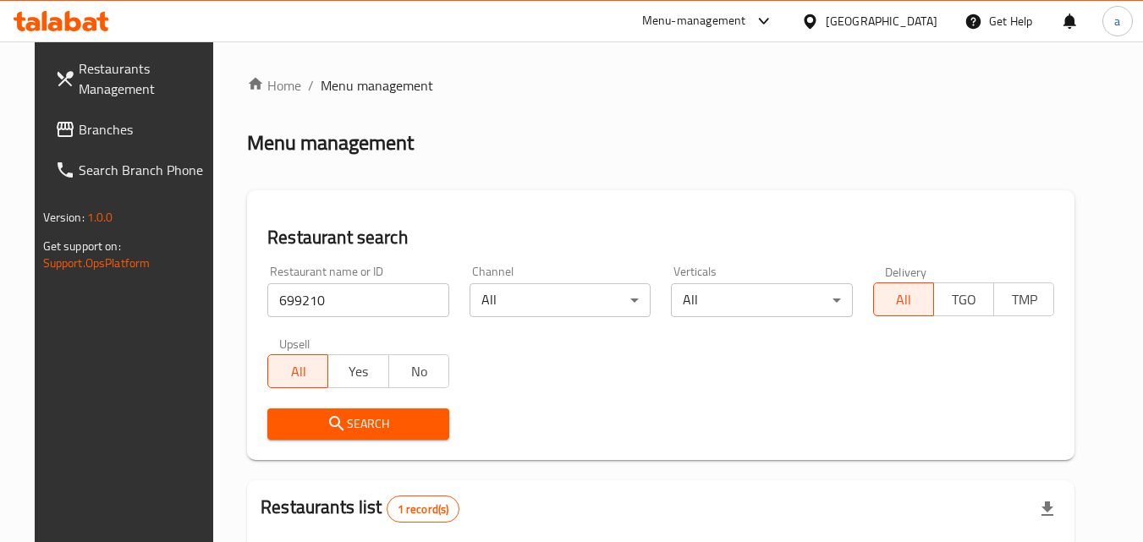
scroll to position [198, 0]
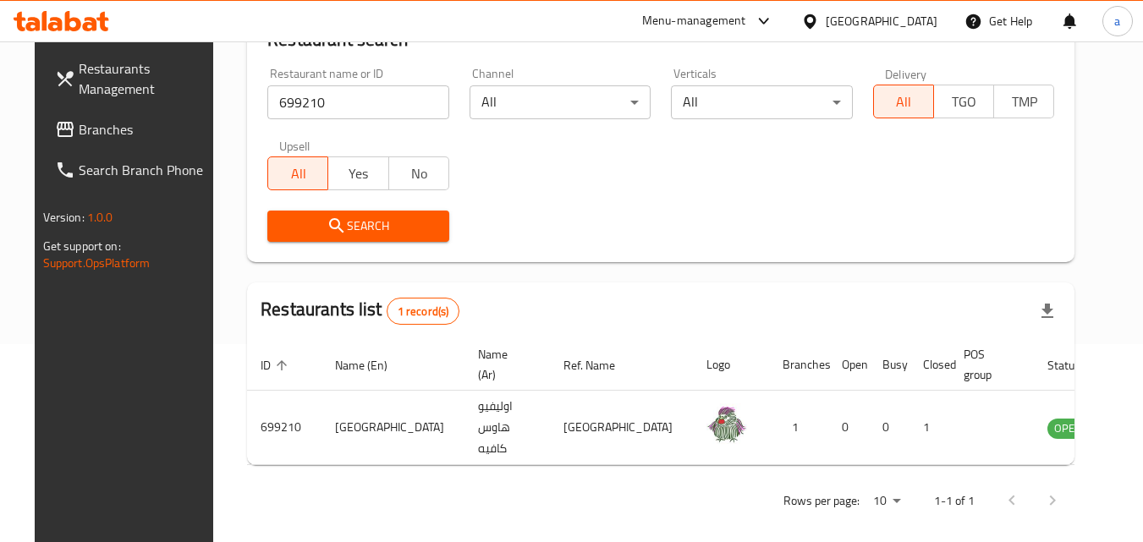
click at [830, 22] on div "[GEOGRAPHIC_DATA]" at bounding box center [882, 21] width 112 height 19
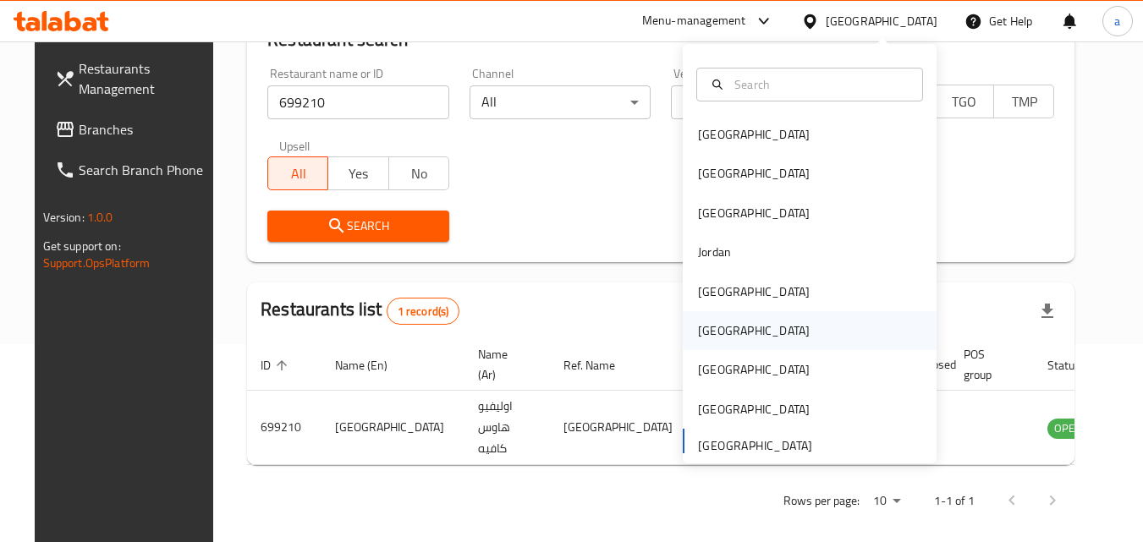
click at [705, 331] on div "[GEOGRAPHIC_DATA]" at bounding box center [754, 330] width 112 height 19
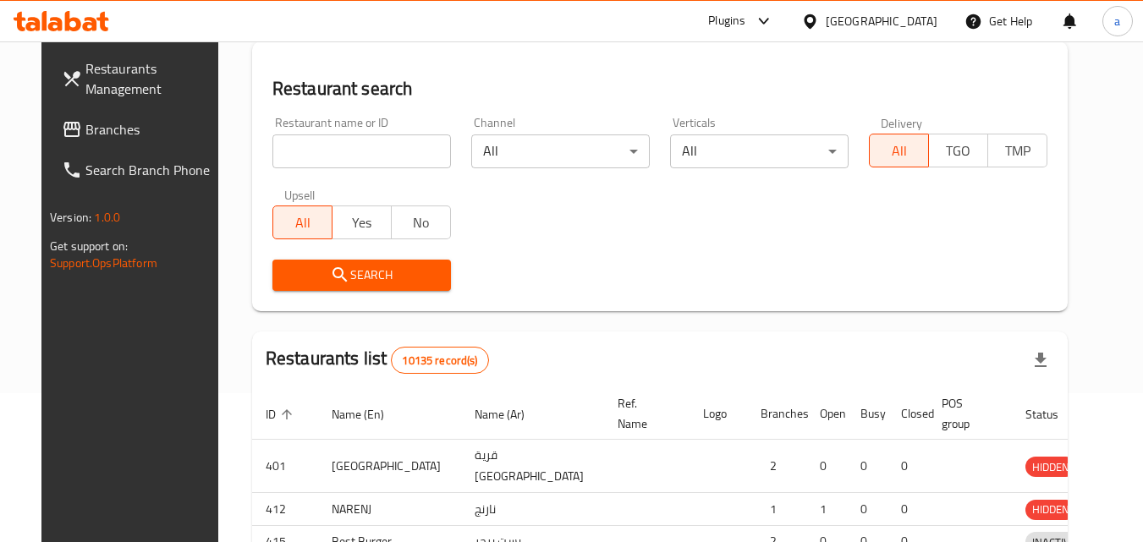
scroll to position [198, 0]
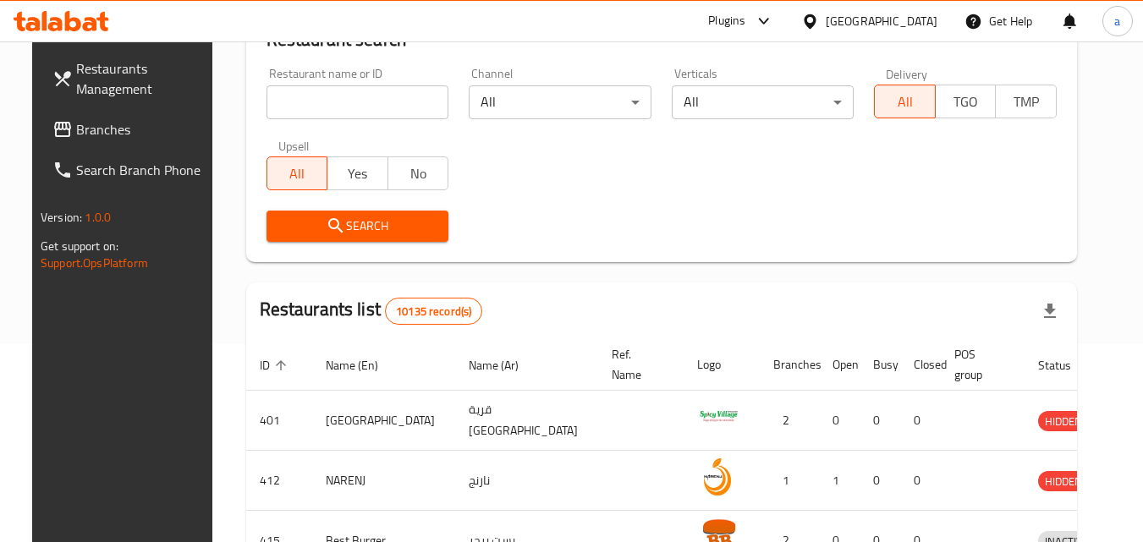
click at [80, 145] on link "Branches" at bounding box center [131, 129] width 184 height 41
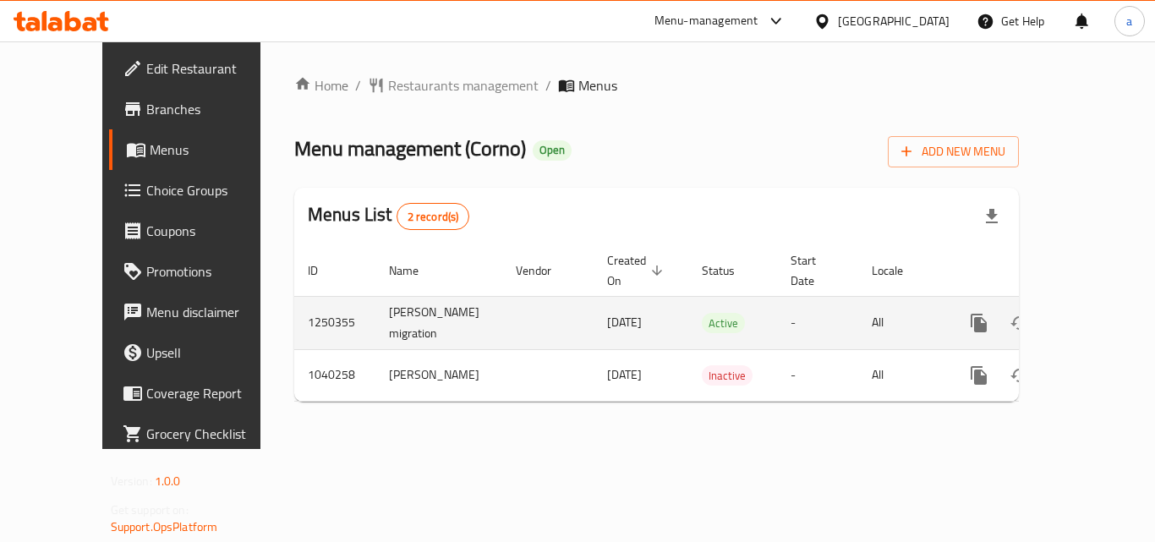
click at [1094, 315] on icon "enhanced table" at bounding box center [1101, 322] width 15 height 15
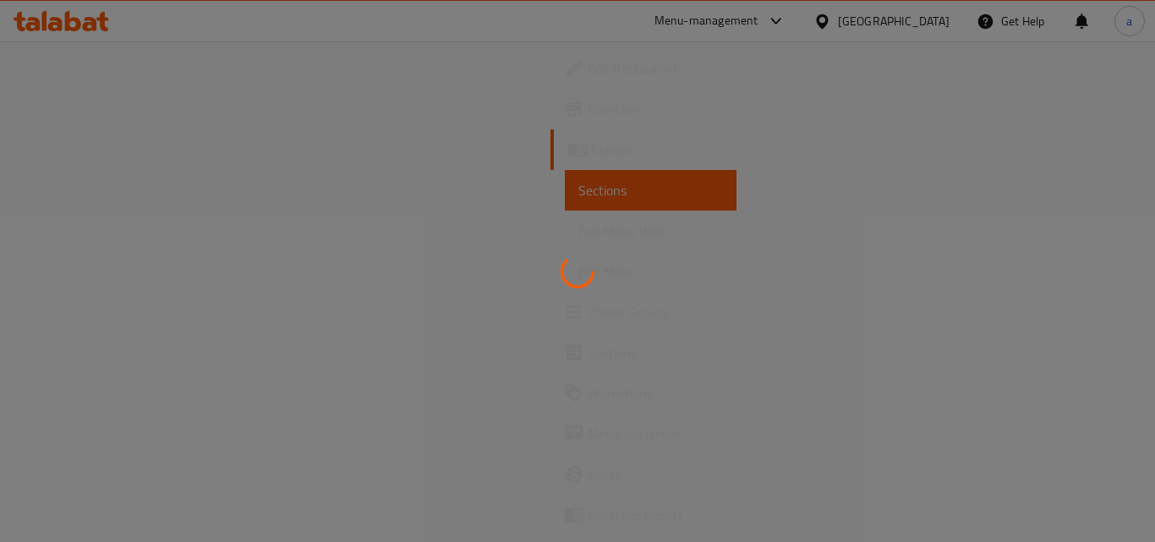
click at [1089, 304] on div at bounding box center [577, 271] width 1155 height 542
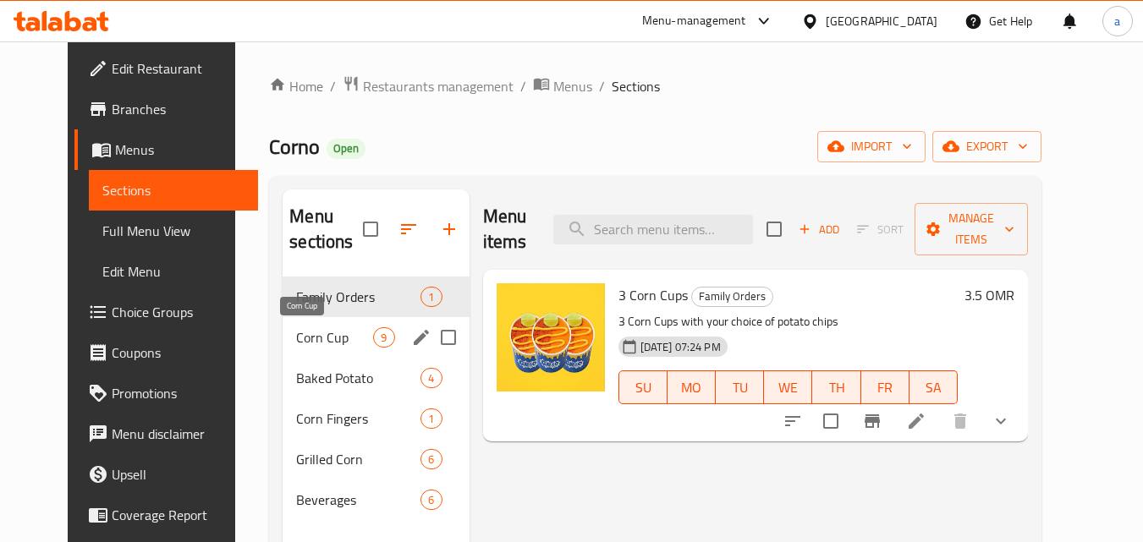
click at [296, 342] on span "Corn Cup" at bounding box center [334, 337] width 77 height 20
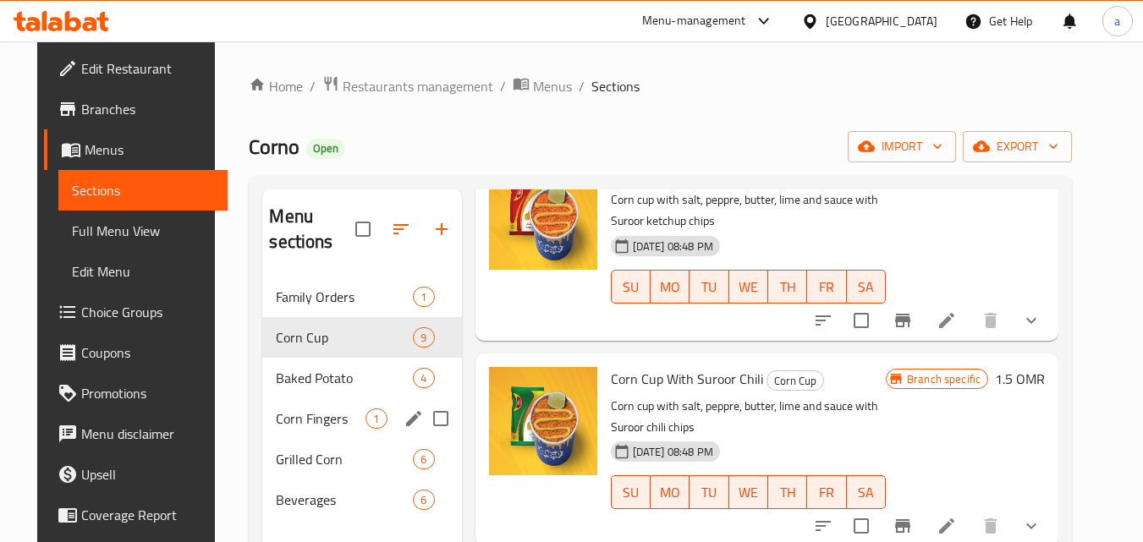
scroll to position [85, 0]
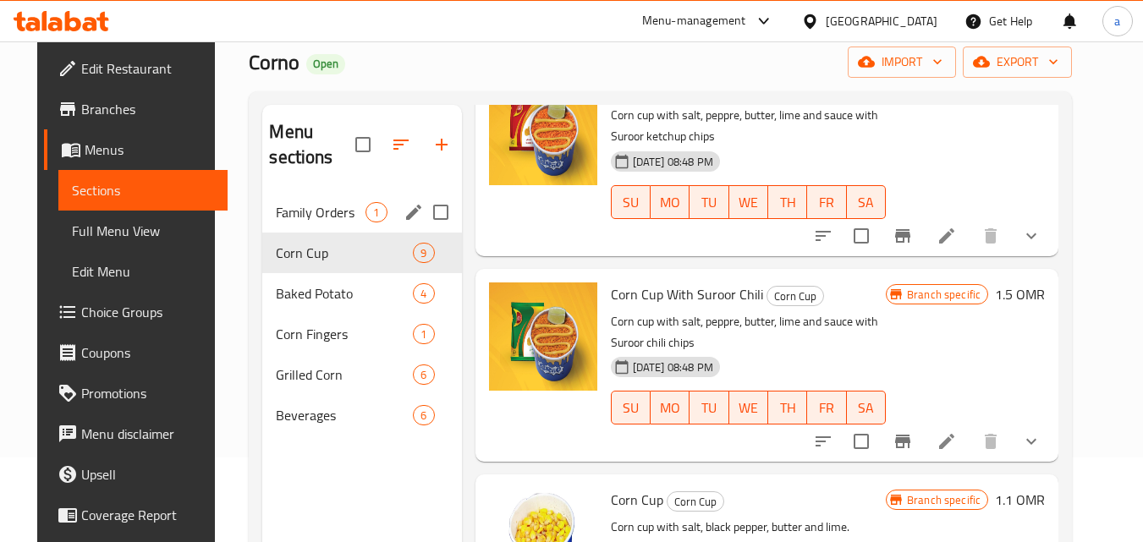
click at [292, 220] on span "Family Orders" at bounding box center [321, 212] width 90 height 20
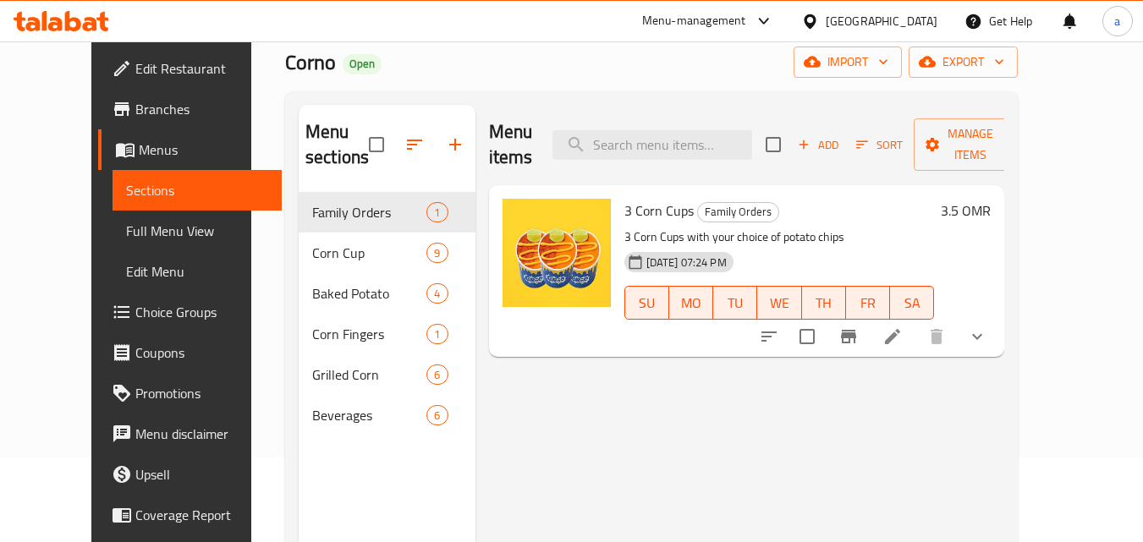
click at [607, 401] on div "Menu items Add Sort Manage items 3 Corn Cups Family Orders 3 Corn Cups with you…" at bounding box center [739, 376] width 529 height 542
click at [135, 307] on span "Choice Groups" at bounding box center [202, 312] width 134 height 20
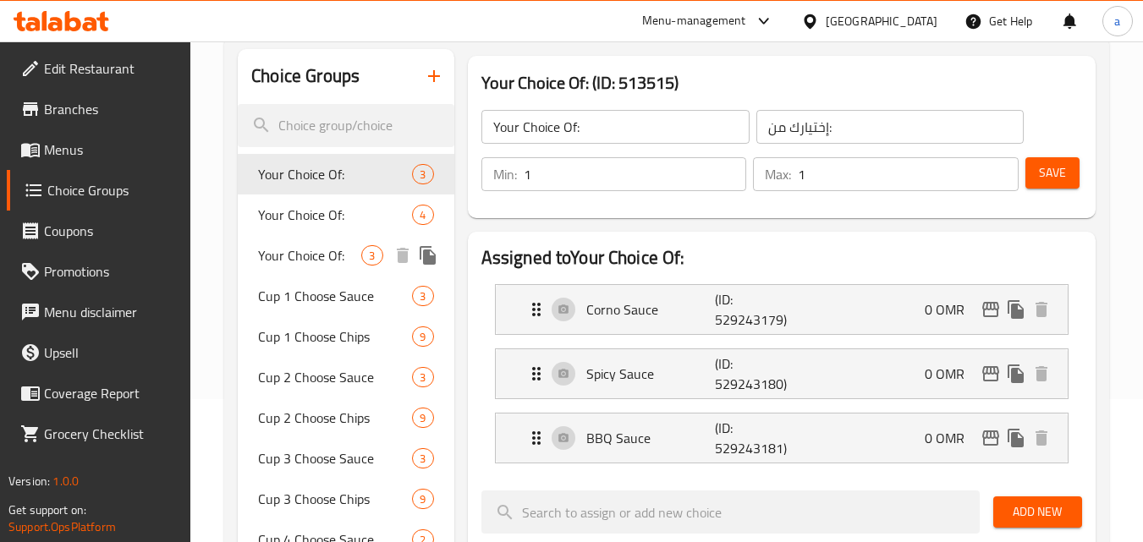
scroll to position [169, 0]
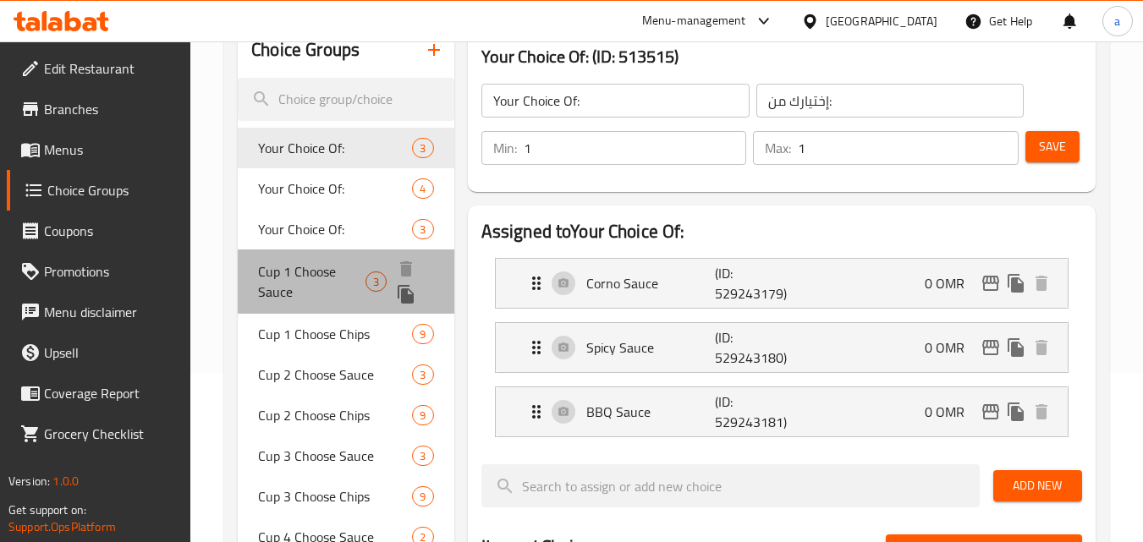
click at [312, 270] on span "Cup 1 Choose Sauce" at bounding box center [311, 281] width 107 height 41
type input "Cup 1 Choose Sauce"
type input "كوب 1 اختر الصلصة"
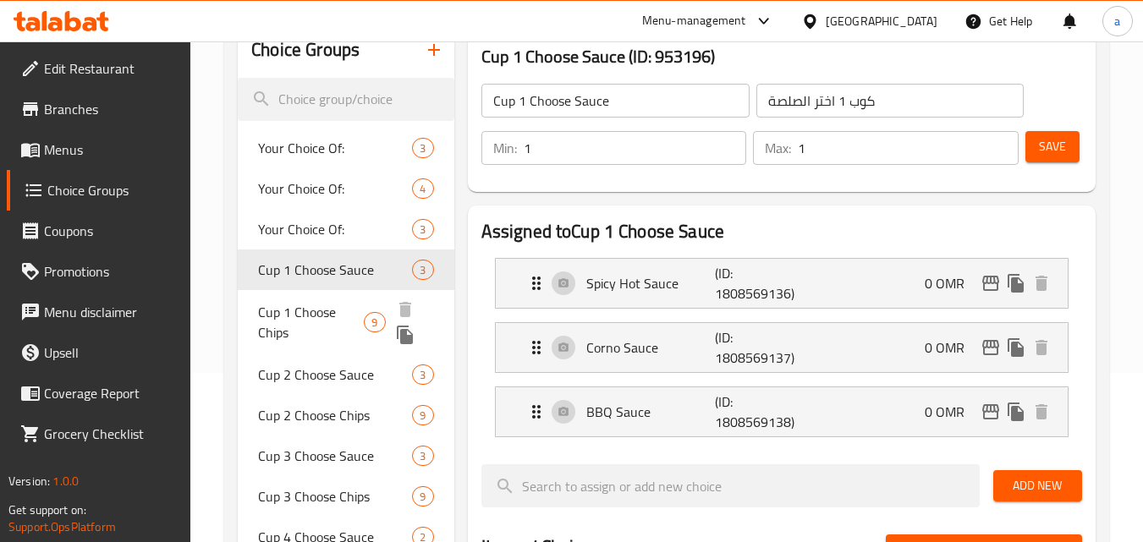
click at [314, 315] on span "Cup 1 Choose Chips" at bounding box center [311, 322] width 106 height 41
type input "Cup 1 Choose Chips"
type input "كوب 1 إختر بطاطس"
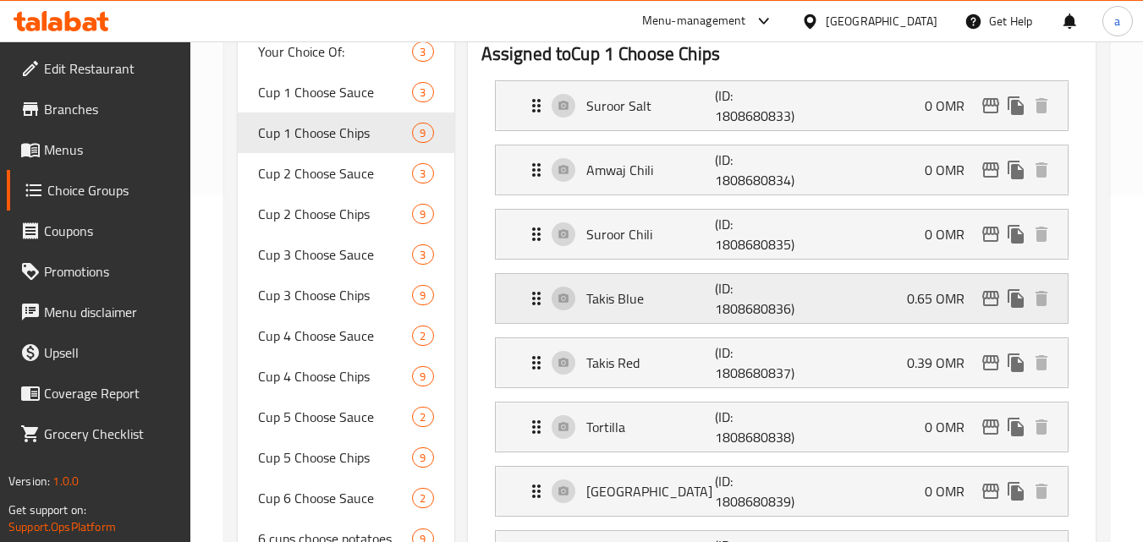
scroll to position [254, 0]
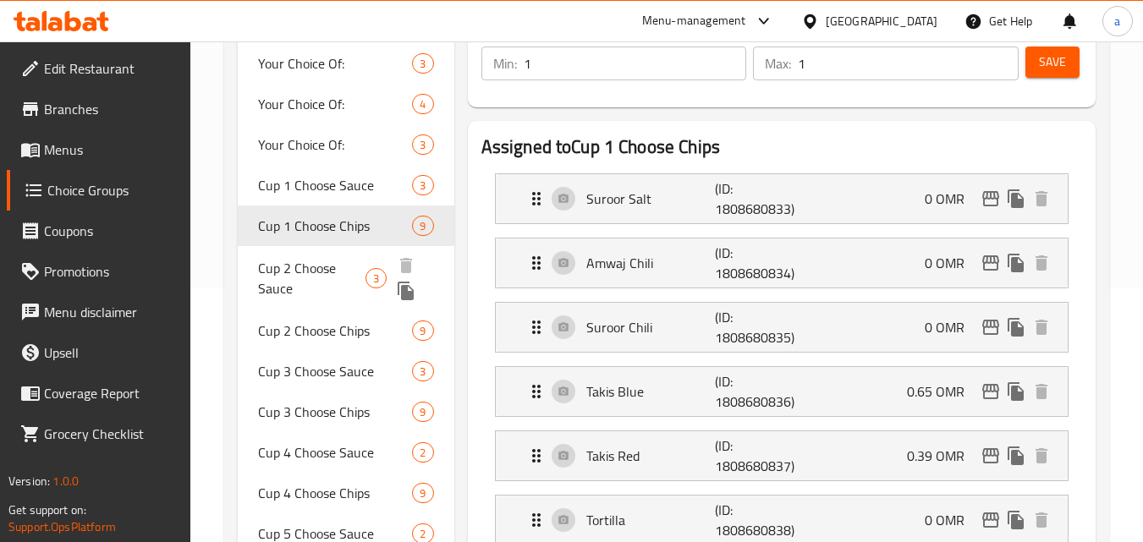
click at [320, 268] on span "Cup 2 Choose Sauce" at bounding box center [311, 278] width 107 height 41
type input "Cup 2 Choose Sauce"
type input "كوب 2 اختر الصلصة"
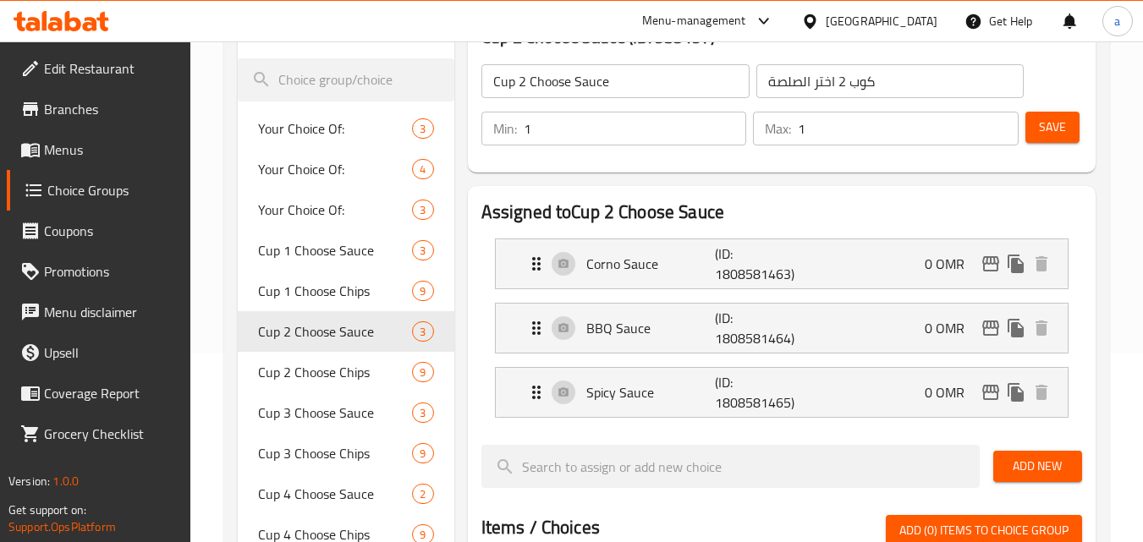
scroll to position [169, 0]
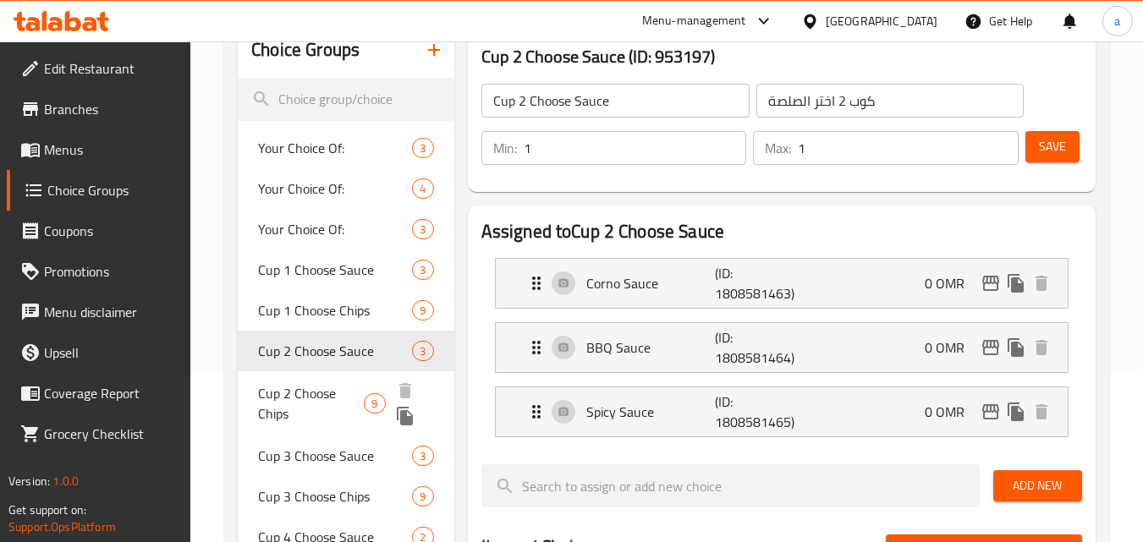
click at [338, 398] on span "Cup 2 Choose Chips" at bounding box center [311, 403] width 106 height 41
type input "Cup 2 Choose Chips"
type input "كوب 2 إختر بطاطس"
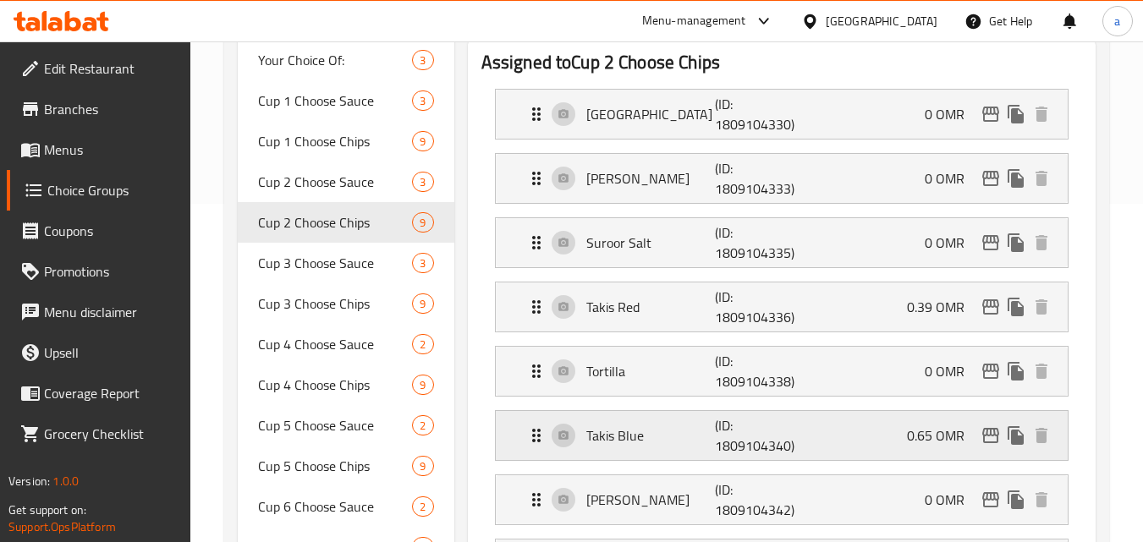
scroll to position [508, 0]
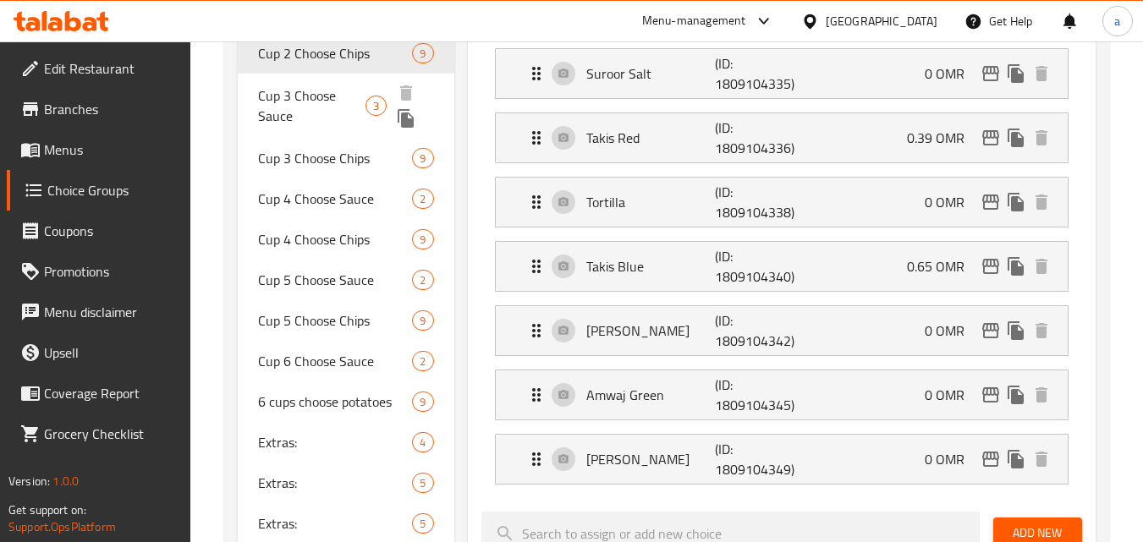
click at [311, 97] on span "Cup 3 Choose Sauce" at bounding box center [311, 105] width 107 height 41
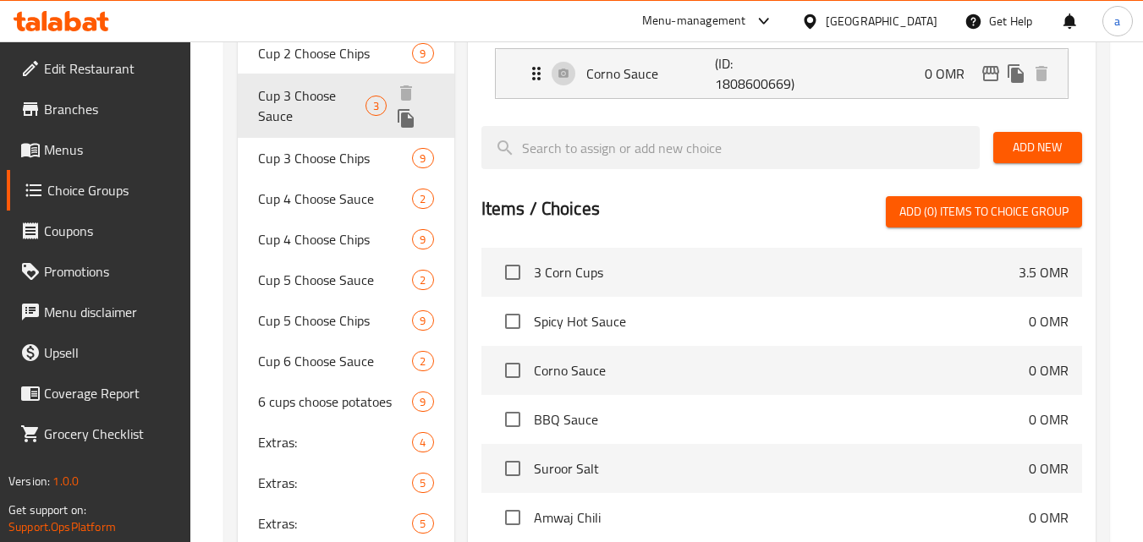
type input "Cup 3 Choose Sauce"
type input "كوب 3 اختر صلصة"
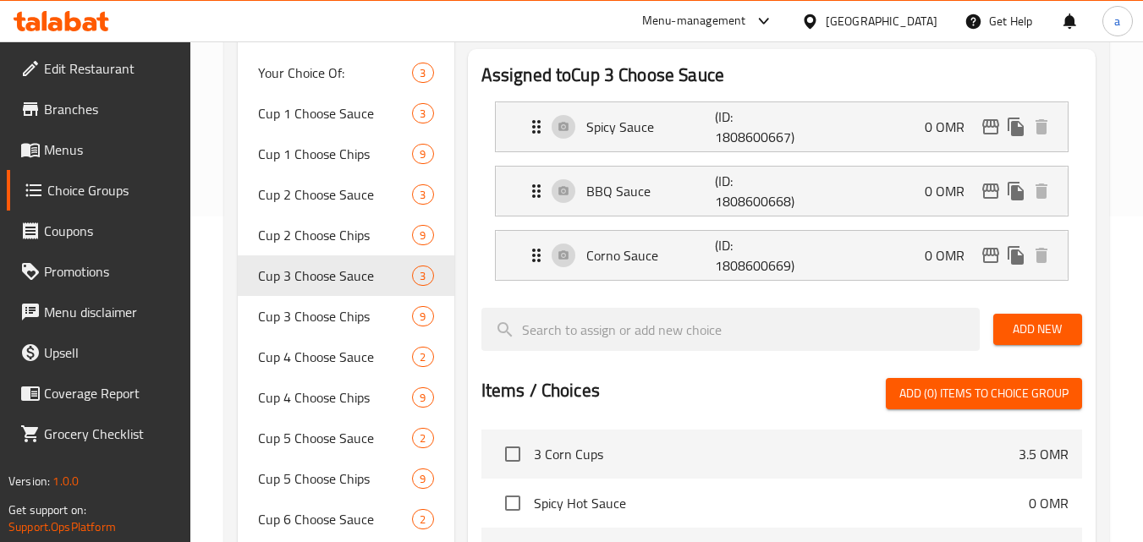
scroll to position [169, 0]
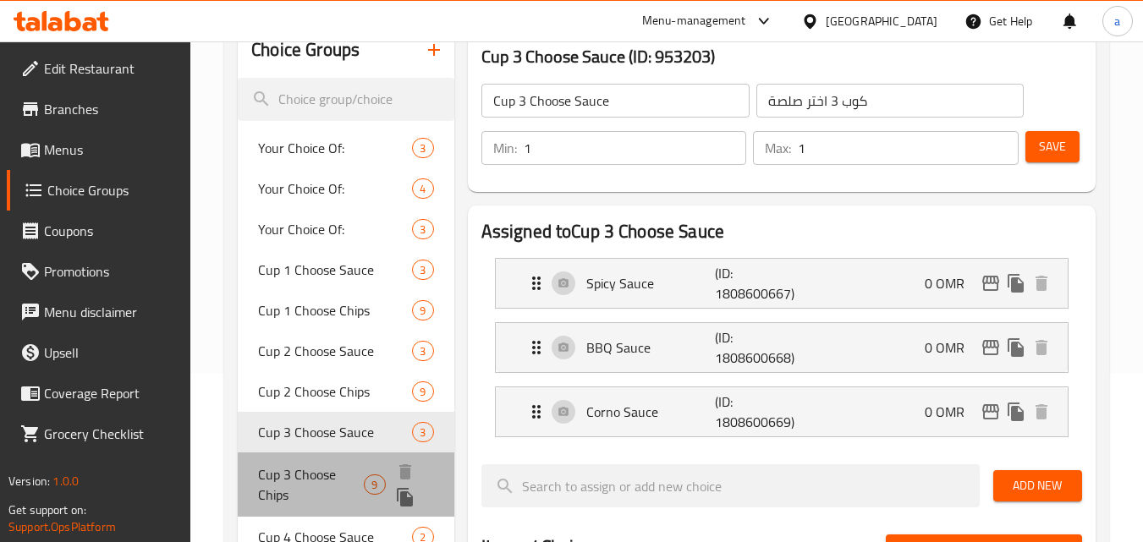
click at [324, 480] on span "Cup 3 Choose Chips" at bounding box center [311, 484] width 106 height 41
type input "Cup 3 Choose Chips"
type input "كوب 3 إختر بطاطس"
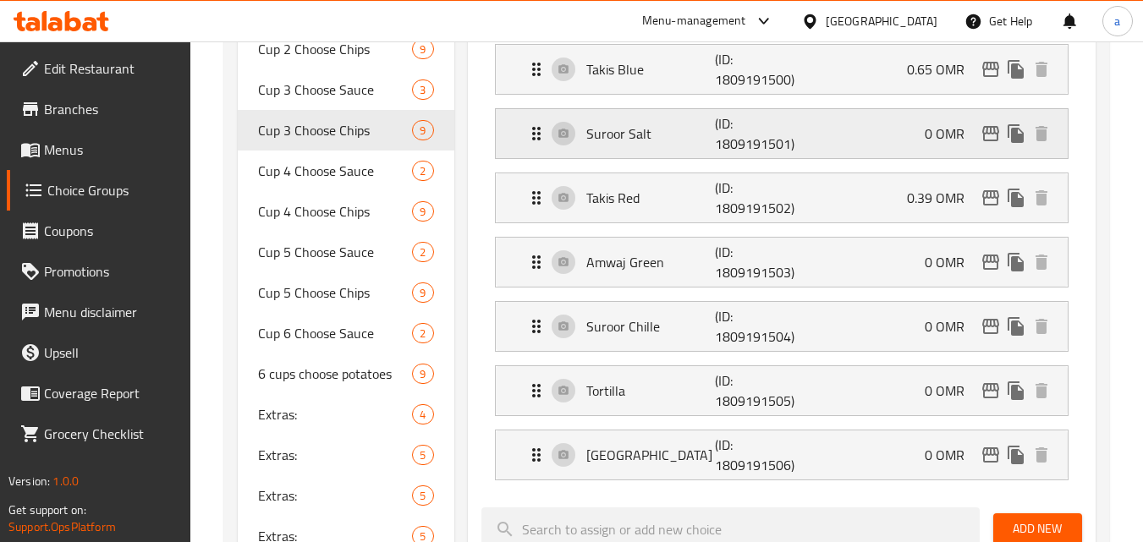
scroll to position [592, 0]
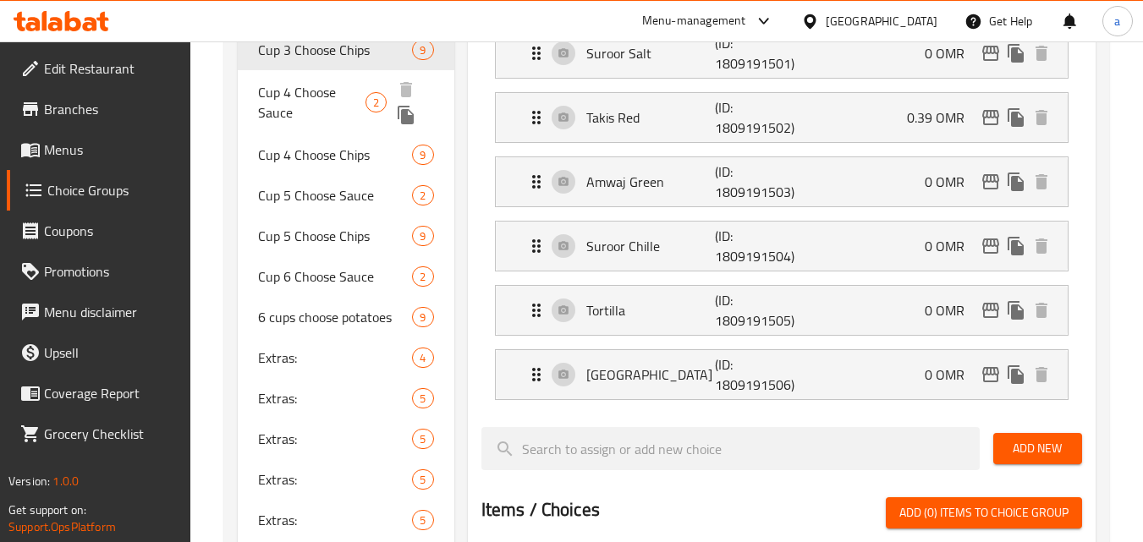
click at [325, 79] on div "Cup 4 Choose Sauce 2" at bounding box center [346, 102] width 216 height 64
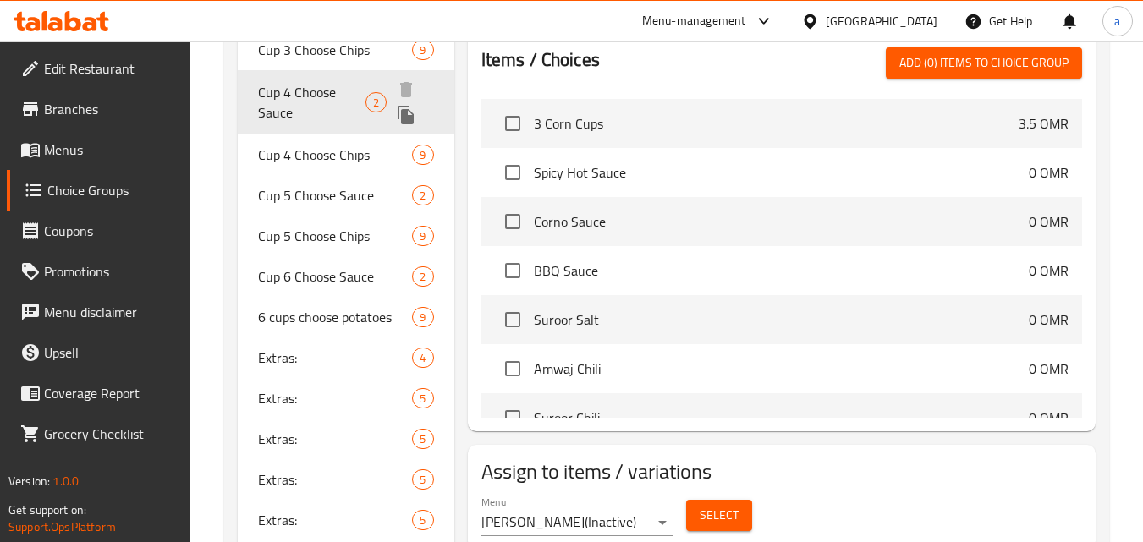
type input "Cup 4 Choose Sauce"
type input "كوب 4 صلصة مختارة"
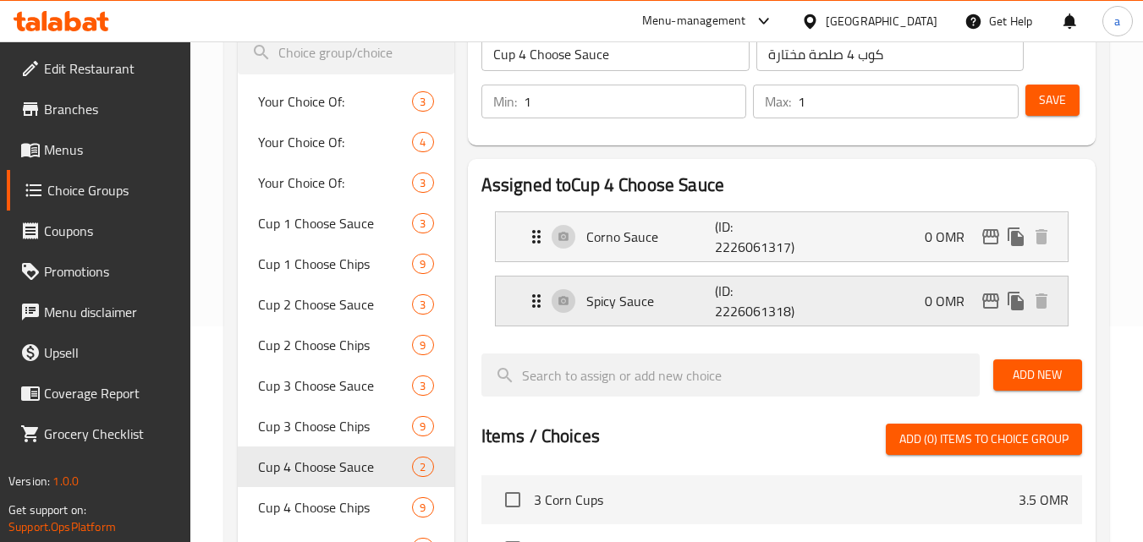
scroll to position [254, 0]
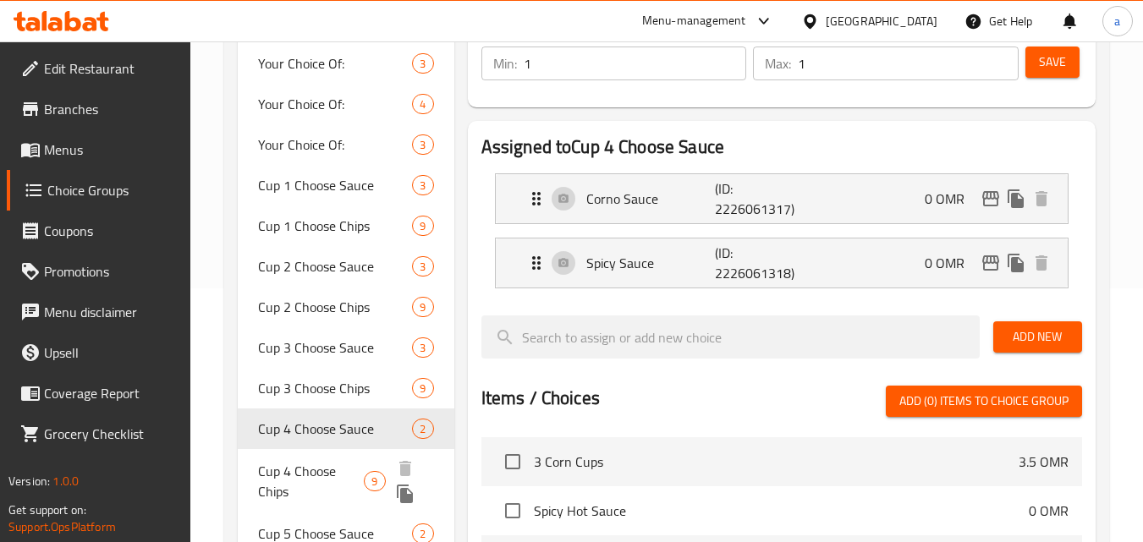
click at [299, 478] on span "Cup 4 Choose Chips" at bounding box center [311, 481] width 106 height 41
type input "Cup 4 Choose Chips"
type input "كوب 4 إختر بطاطس"
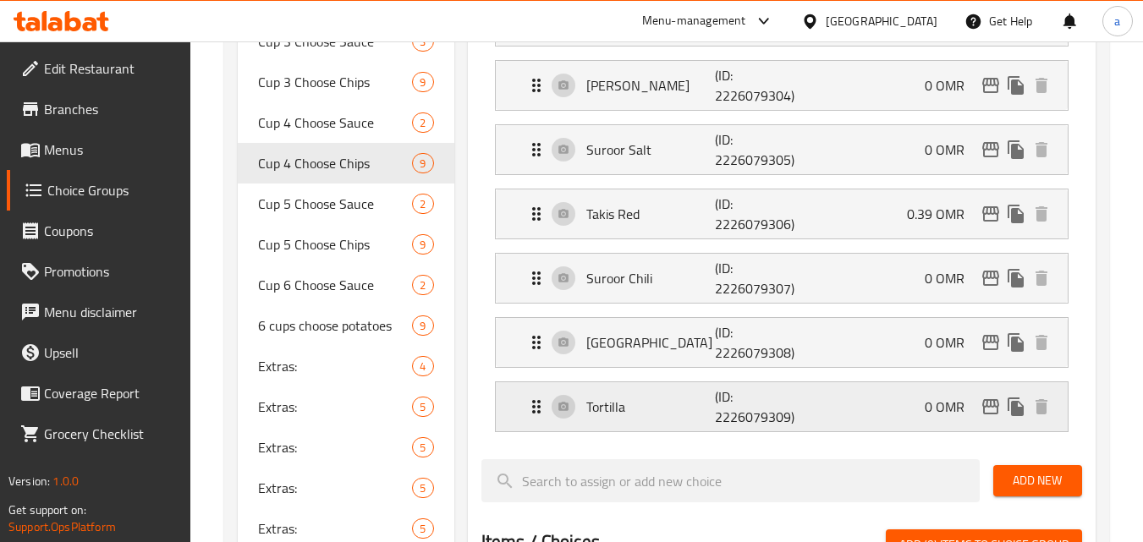
scroll to position [592, 0]
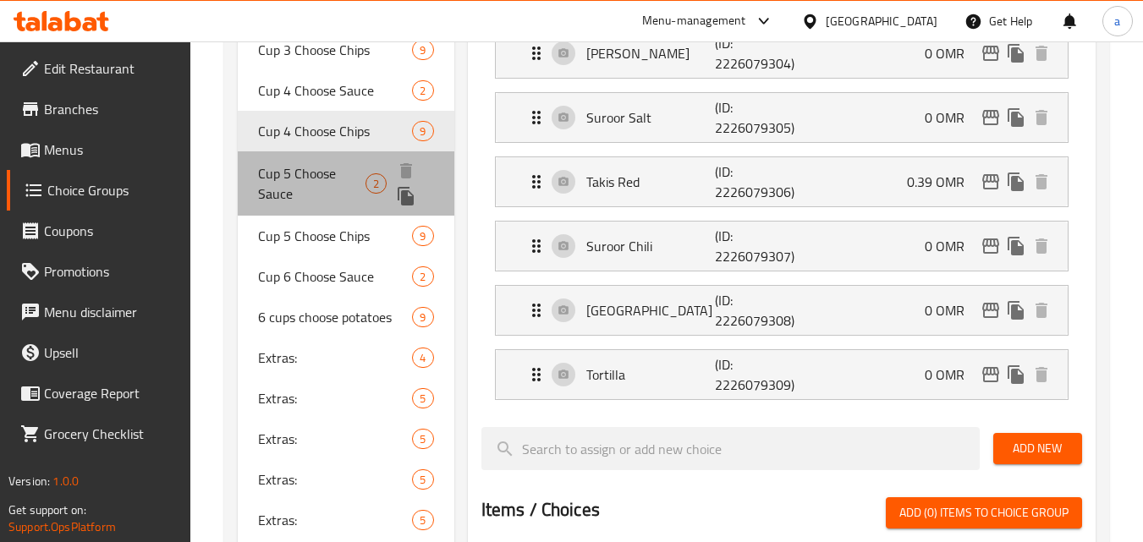
click at [334, 176] on span "Cup 5 Choose Sauce" at bounding box center [311, 183] width 107 height 41
type input "Cup 5 Choose Sauce"
type input "كوب 5 اختر الصلصة"
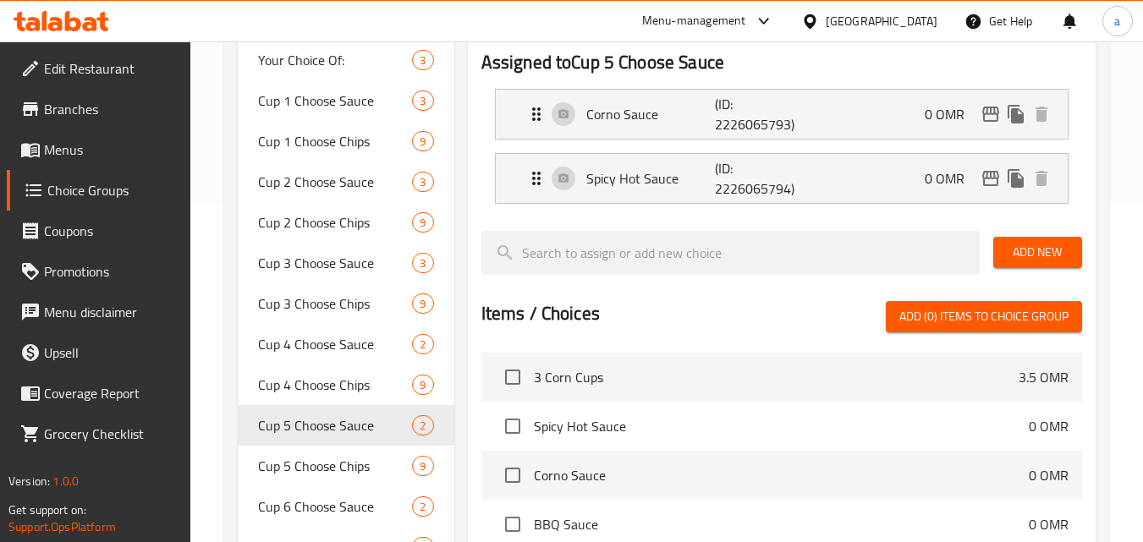
scroll to position [423, 0]
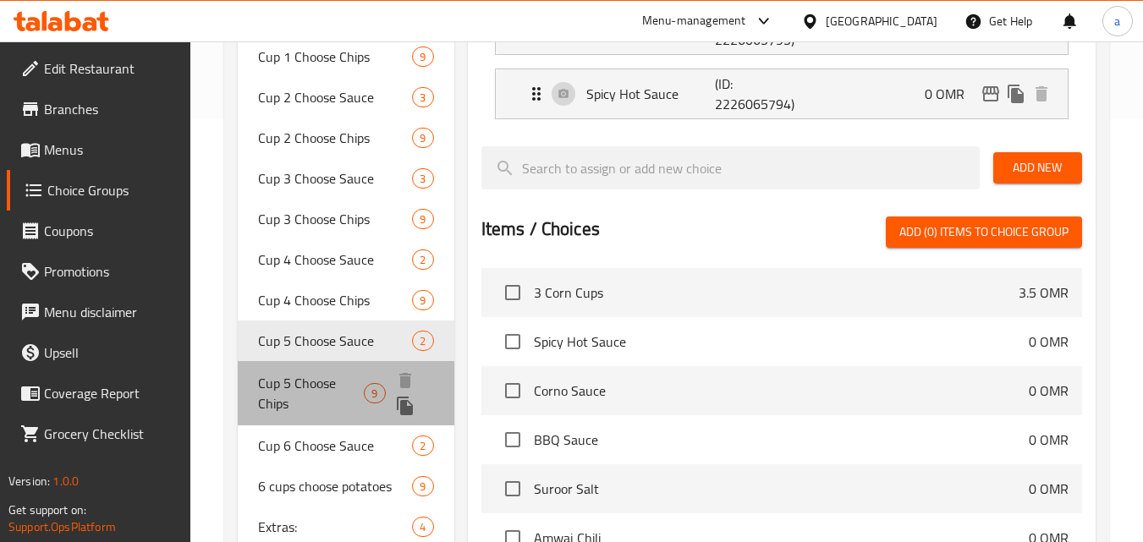
click at [328, 391] on span "Cup 5 Choose Chips" at bounding box center [311, 393] width 106 height 41
type input "Cup 5 Choose Chips"
type input "كوب 5 اختر رقائق البطاطس"
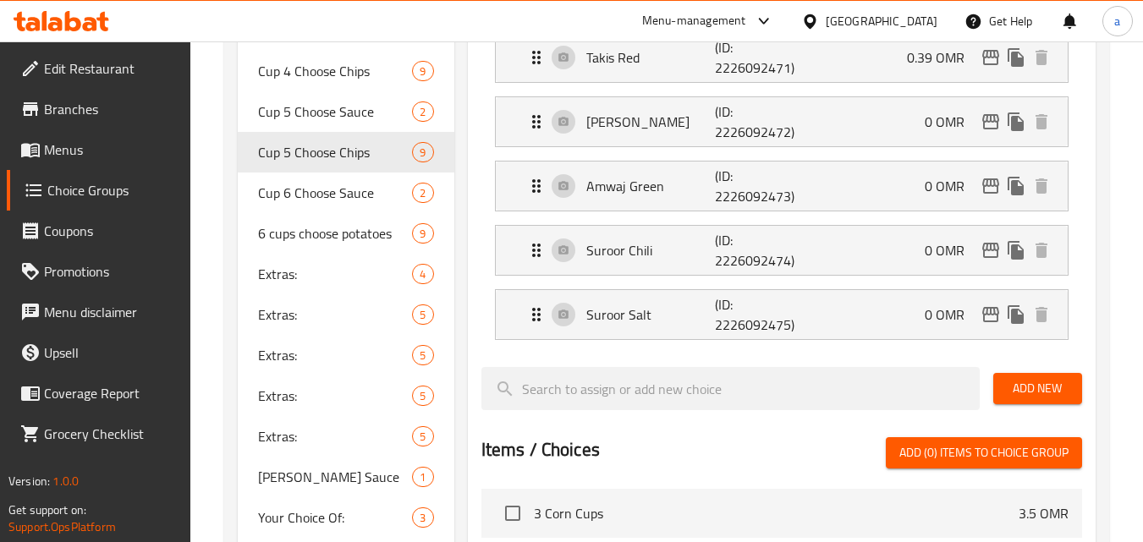
scroll to position [677, 0]
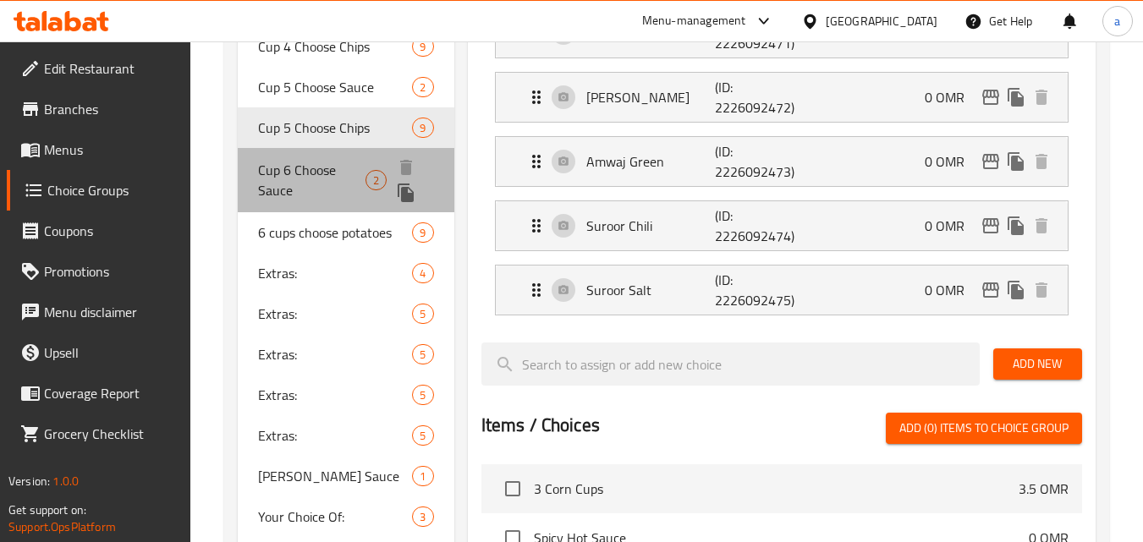
click at [306, 162] on span "Cup 6 Choose Sauce" at bounding box center [311, 180] width 107 height 41
type input "Cup 6 Choose Sauce"
type input "كوب 6 اختر الصلصة"
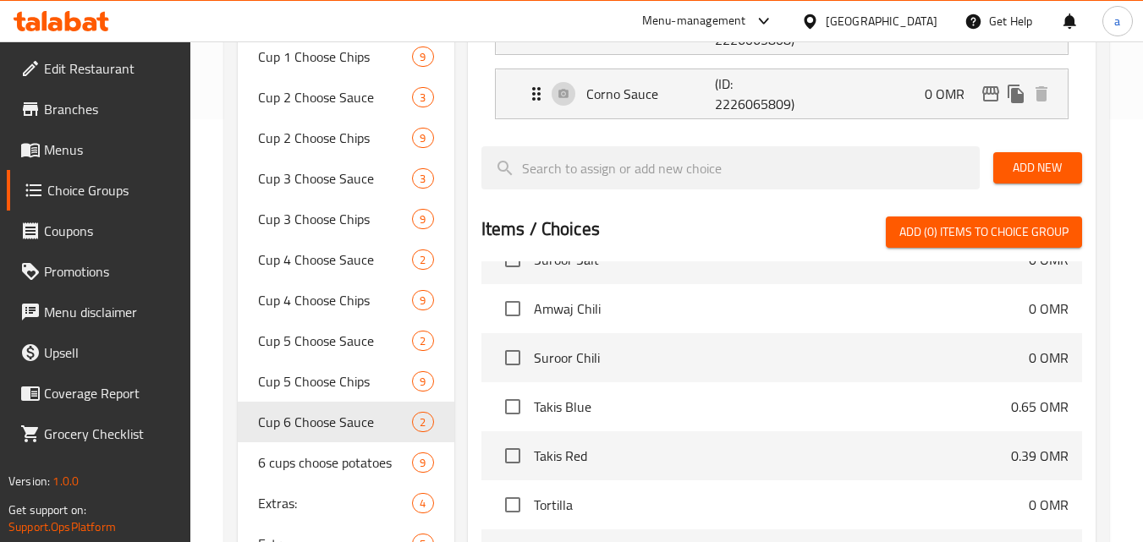
scroll to position [254, 0]
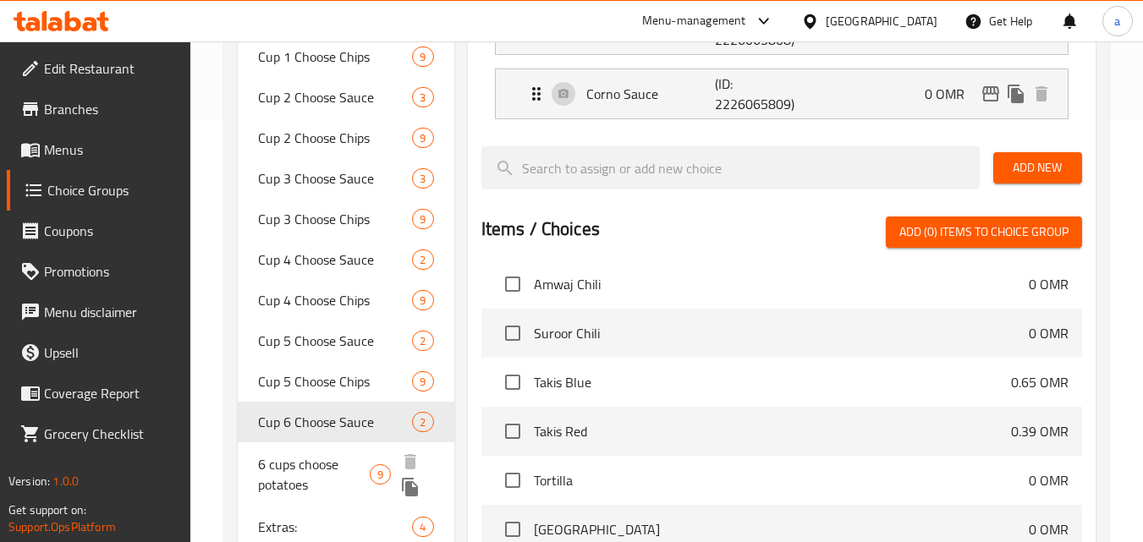
click at [295, 464] on span "6 cups choose potatoes" at bounding box center [314, 474] width 112 height 41
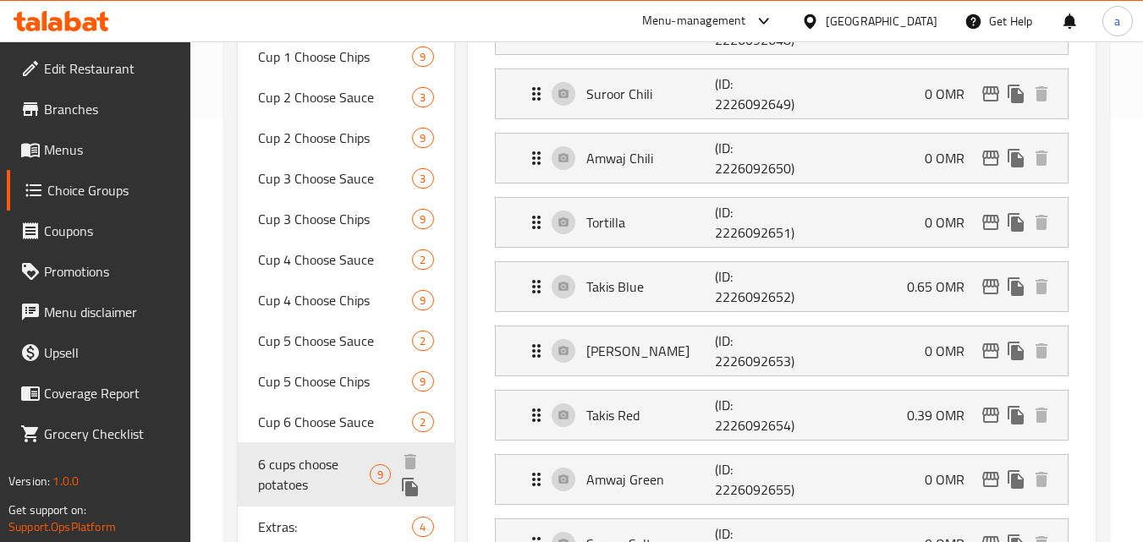
type input "6 cups choose potatoes"
type input "كوب 6 إختر بطاطس"
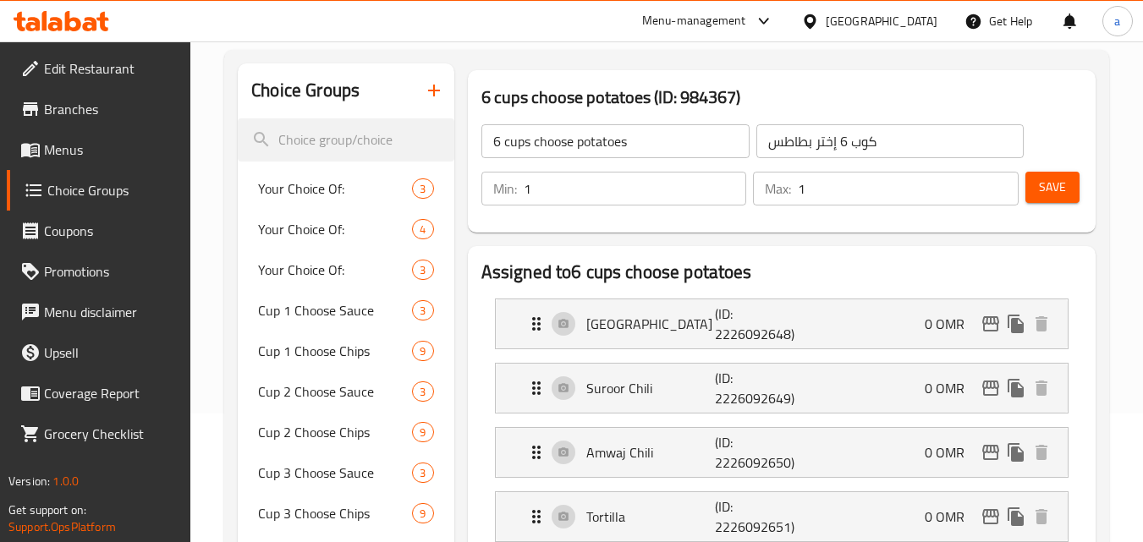
scroll to position [0, 0]
